Goal: Check status: Check status

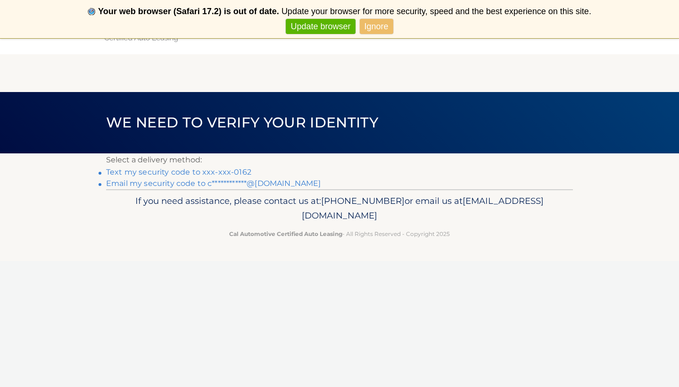
click at [289, 183] on link "**********" at bounding box center [213, 183] width 215 height 9
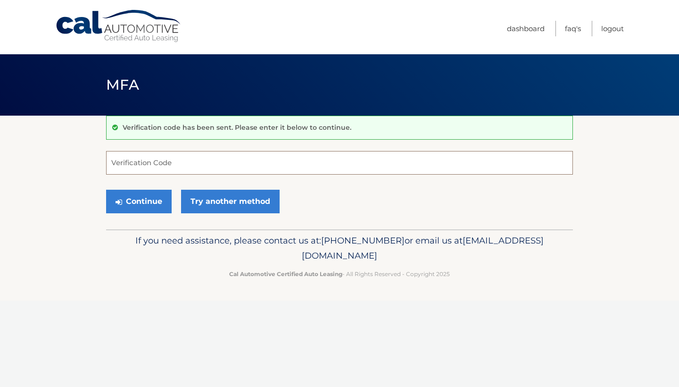
click at [250, 162] on input "Verification Code" at bounding box center [339, 163] width 467 height 24
type input "138986"
click at [161, 203] on button "Continue" at bounding box center [139, 202] width 66 height 24
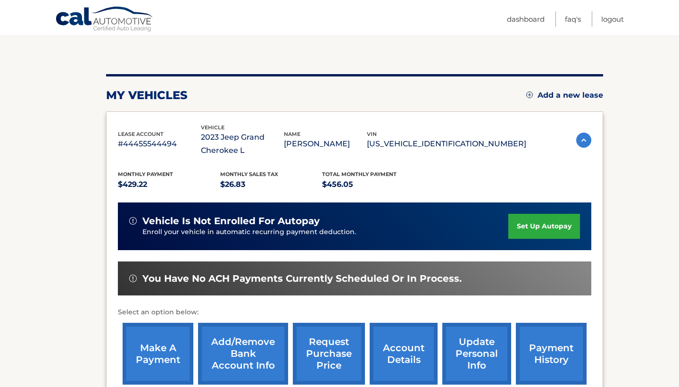
scroll to position [89, 0]
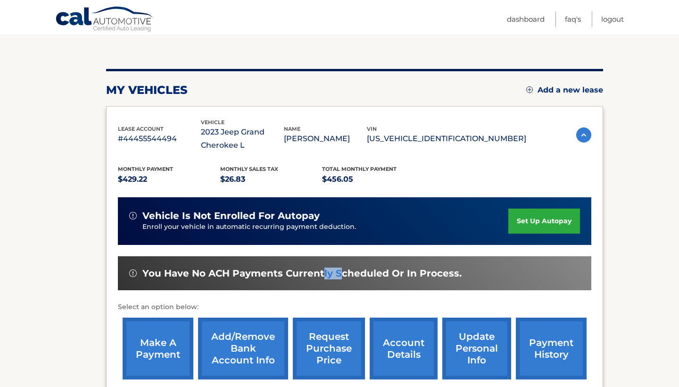
drag, startPoint x: 321, startPoint y: 273, endPoint x: 342, endPoint y: 271, distance: 21.8
click at [342, 271] on span "You have no ACH payments currently scheduled or in process." at bounding box center [301, 273] width 319 height 12
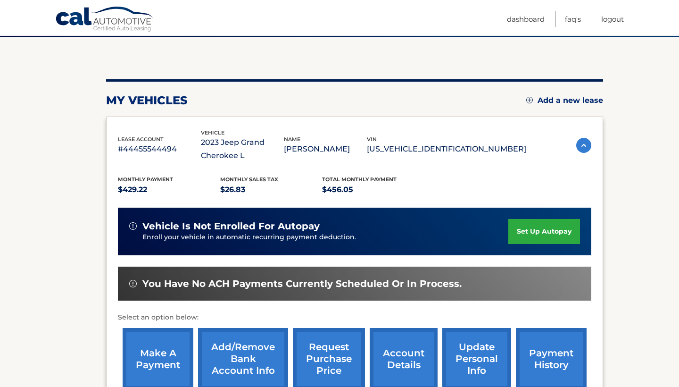
scroll to position [79, 0]
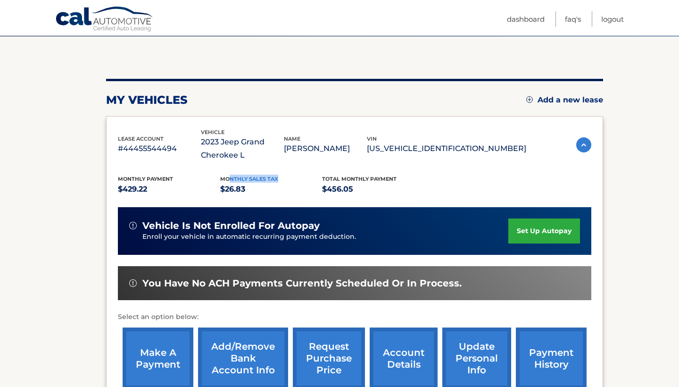
drag, startPoint x: 227, startPoint y: 179, endPoint x: 279, endPoint y: 179, distance: 51.4
click at [280, 179] on div "Monthly sales Tax $26.83" at bounding box center [271, 185] width 102 height 21
click at [279, 179] on div "Monthly sales Tax $26.83" at bounding box center [271, 185] width 102 height 21
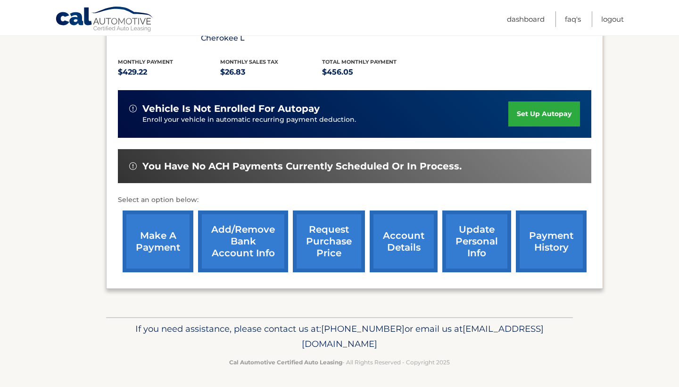
scroll to position [196, 0]
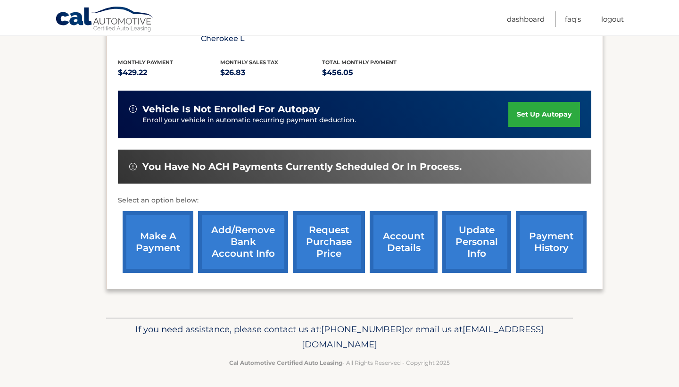
click at [399, 244] on link "account details" at bounding box center [404, 242] width 68 height 62
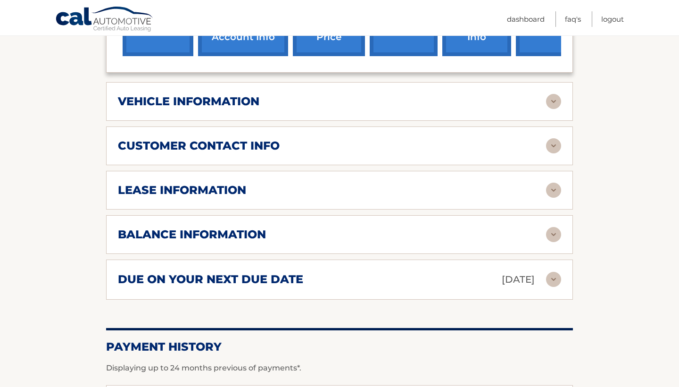
scroll to position [426, 0]
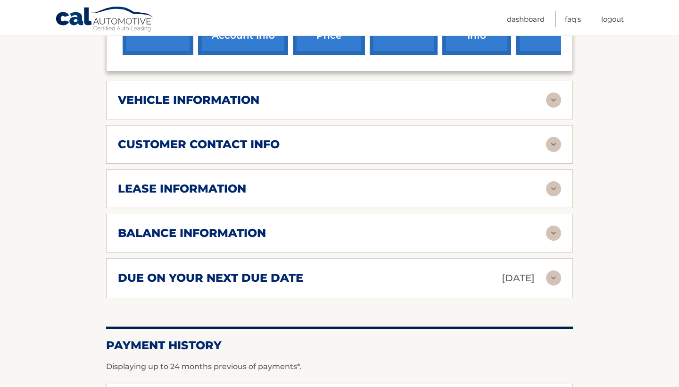
click at [219, 142] on h2 "customer contact info" at bounding box center [199, 144] width 162 height 14
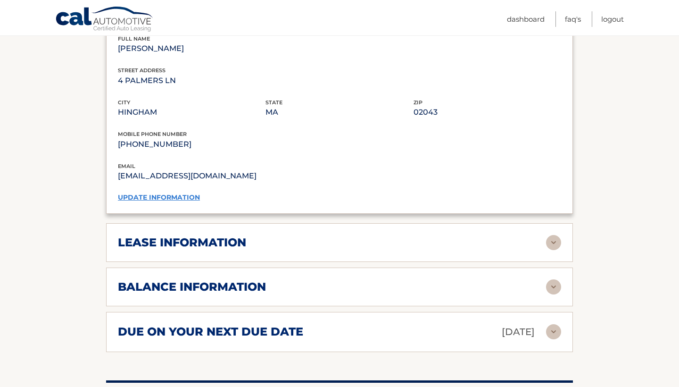
scroll to position [578, 0]
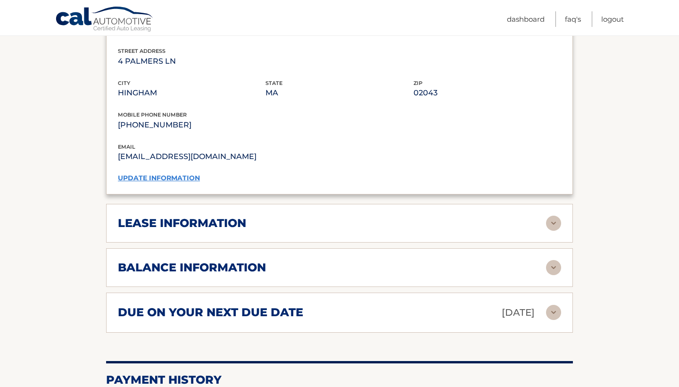
click at [233, 218] on h2 "lease information" at bounding box center [182, 223] width 128 height 14
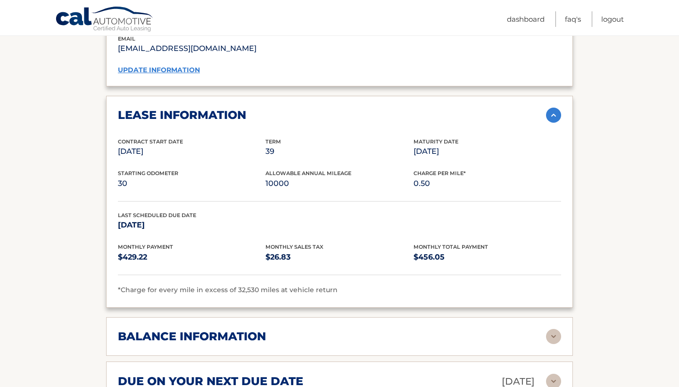
scroll to position [692, 0]
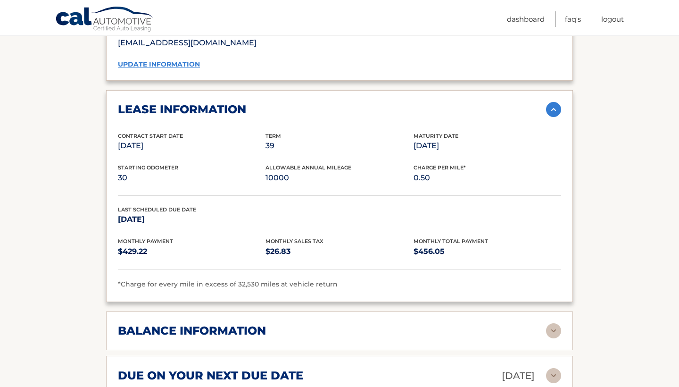
drag, startPoint x: 120, startPoint y: 217, endPoint x: 194, endPoint y: 239, distance: 77.3
click at [195, 240] on div "Contract Start Date [DATE] Term 39 Maturity Date [DATE] Starting Odometer 30 Al…" at bounding box center [339, 211] width 443 height 158
click at [194, 239] on div "Monthly Payment $429.22" at bounding box center [192, 247] width 148 height 21
drag, startPoint x: 412, startPoint y: 142, endPoint x: 430, endPoint y: 133, distance: 20.5
click at [430, 133] on div "Contract Start Date [DATE] Term 39 Maturity Date [DATE]" at bounding box center [339, 148] width 443 height 32
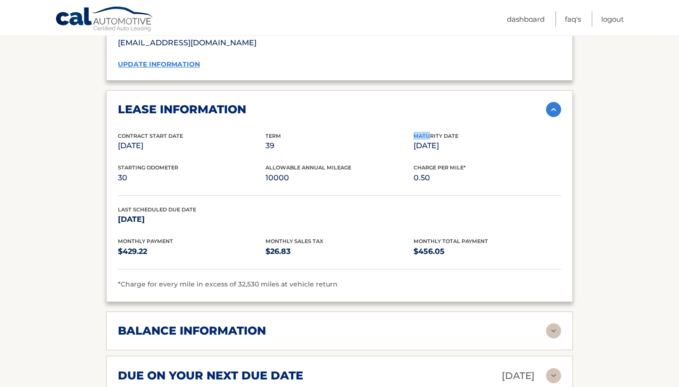
click at [431, 133] on span "Maturity Date" at bounding box center [436, 136] width 45 height 7
drag, startPoint x: 417, startPoint y: 145, endPoint x: 456, endPoint y: 144, distance: 39.2
click at [456, 144] on p "[DATE]" at bounding box center [488, 145] width 148 height 13
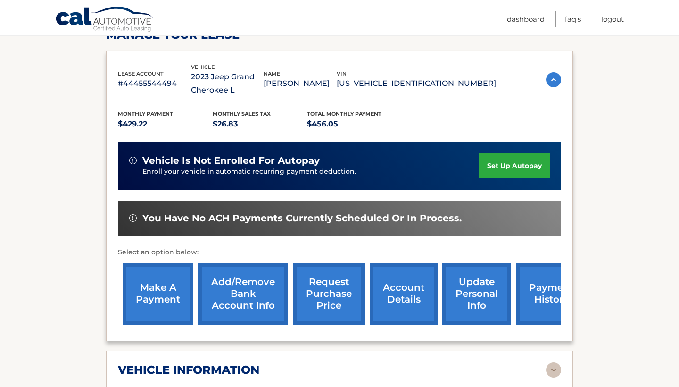
scroll to position [128, 0]
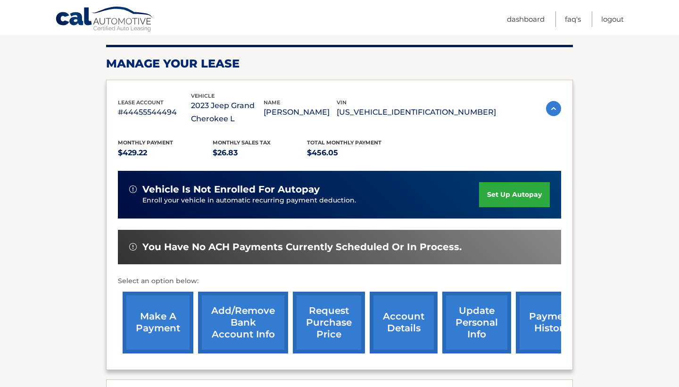
drag, startPoint x: 215, startPoint y: 105, endPoint x: 277, endPoint y: 104, distance: 61.8
click at [264, 104] on p "2023 Jeep Grand Cherokee L" at bounding box center [227, 112] width 73 height 26
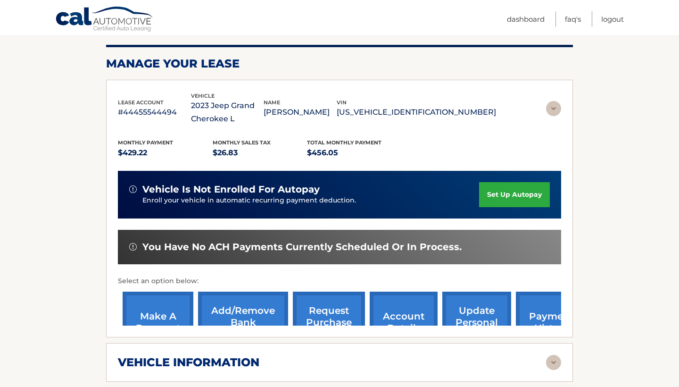
click at [264, 104] on p "2023 Jeep Grand Cherokee L" at bounding box center [227, 112] width 73 height 26
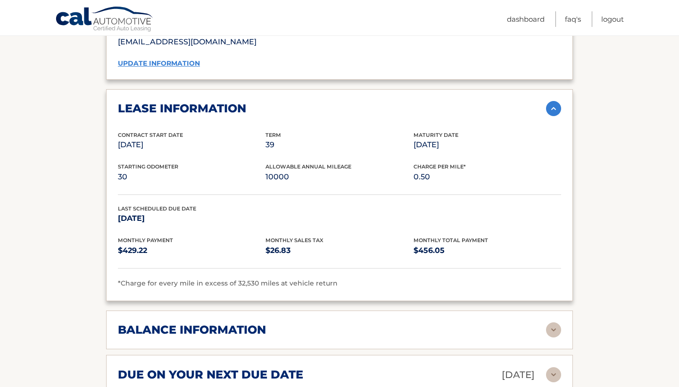
scroll to position [717, 0]
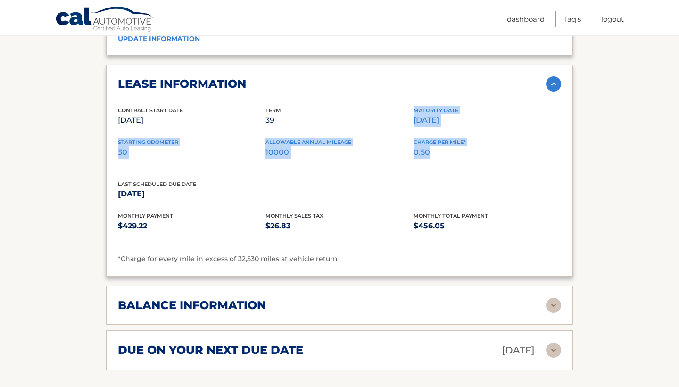
drag, startPoint x: 415, startPoint y: 108, endPoint x: 450, endPoint y: 146, distance: 51.4
click at [450, 146] on div "Contract Start Date [DATE] Term 39 Maturity Date [DATE] Starting Odometer 30 Al…" at bounding box center [339, 185] width 443 height 158
click at [450, 146] on p "0.50" at bounding box center [488, 152] width 148 height 13
drag, startPoint x: 457, startPoint y: 146, endPoint x: 412, endPoint y: 103, distance: 61.4
click at [412, 106] on div "Contract Start Date [DATE] Term 39 Maturity Date [DATE] Starting Odometer 30 Al…" at bounding box center [339, 185] width 443 height 158
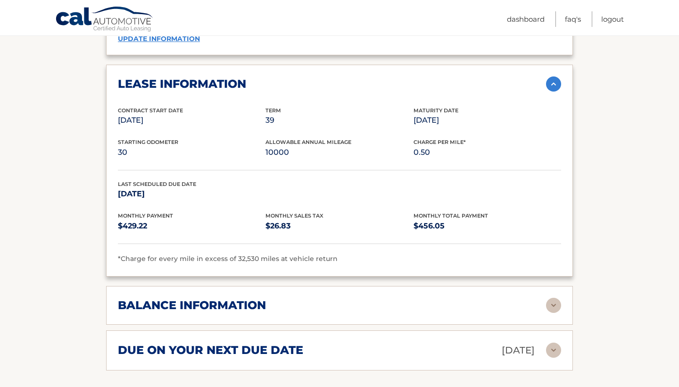
click at [412, 106] on div "Term 39" at bounding box center [340, 116] width 148 height 21
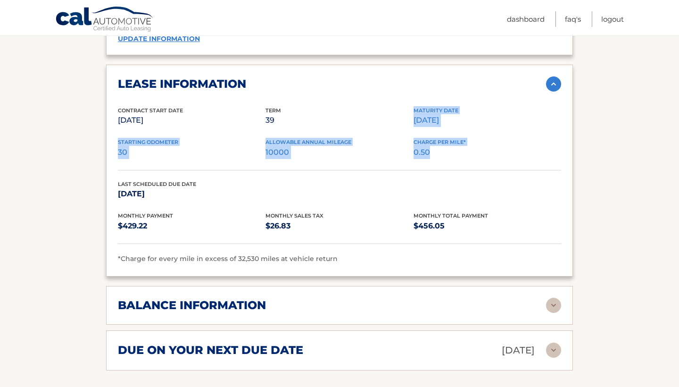
drag, startPoint x: 414, startPoint y: 108, endPoint x: 438, endPoint y: 149, distance: 47.6
click at [439, 149] on div "Contract Start Date [DATE] Term 39 Maturity Date [DATE] Starting Odometer 30 Al…" at bounding box center [339, 185] width 443 height 158
click at [438, 149] on p "0.50" at bounding box center [488, 152] width 148 height 13
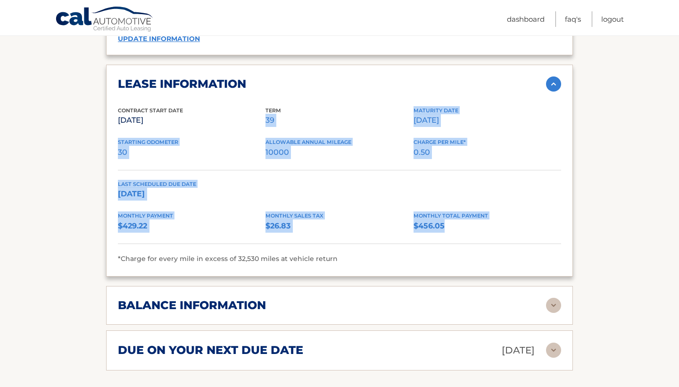
drag, startPoint x: 455, startPoint y: 222, endPoint x: 410, endPoint y: 107, distance: 123.1
click at [410, 107] on div "Contract Start Date [DATE] Term 39 Maturity Date [DATE] Starting Odometer 30 Al…" at bounding box center [339, 185] width 443 height 158
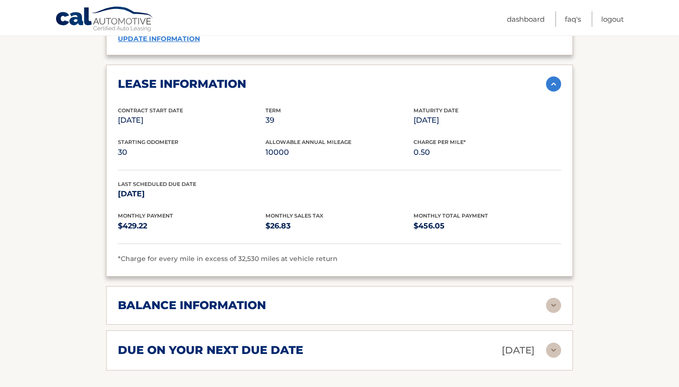
click at [409, 107] on div "Term 39" at bounding box center [340, 116] width 148 height 21
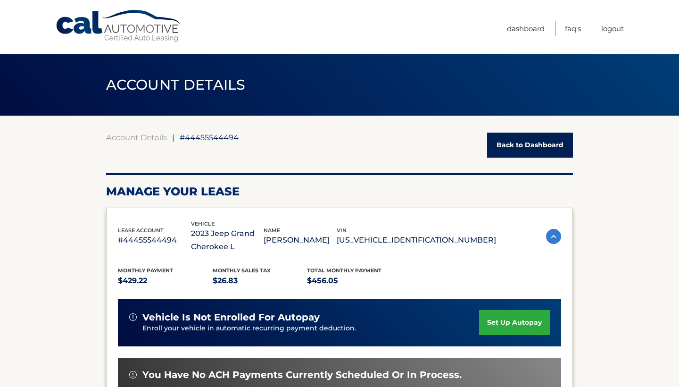
scroll to position [0, 0]
click at [548, 149] on link "Back to Dashboard" at bounding box center [530, 145] width 86 height 25
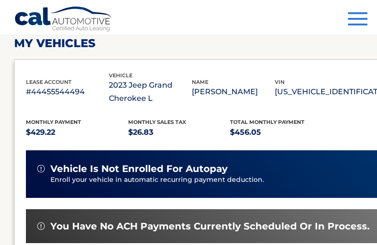
scroll to position [136, 0]
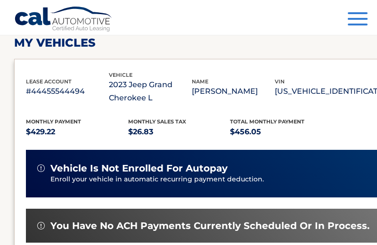
drag, startPoint x: 130, startPoint y: 98, endPoint x: 182, endPoint y: 92, distance: 52.1
click at [183, 93] on p "2023 Jeep Grand Cherokee L" at bounding box center [150, 91] width 83 height 26
click at [182, 92] on p "2023 Jeep Grand Cherokee L" at bounding box center [150, 91] width 83 height 26
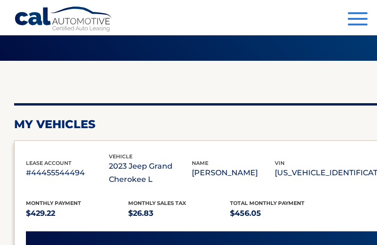
scroll to position [95, 0]
